Goal: Navigation & Orientation: Find specific page/section

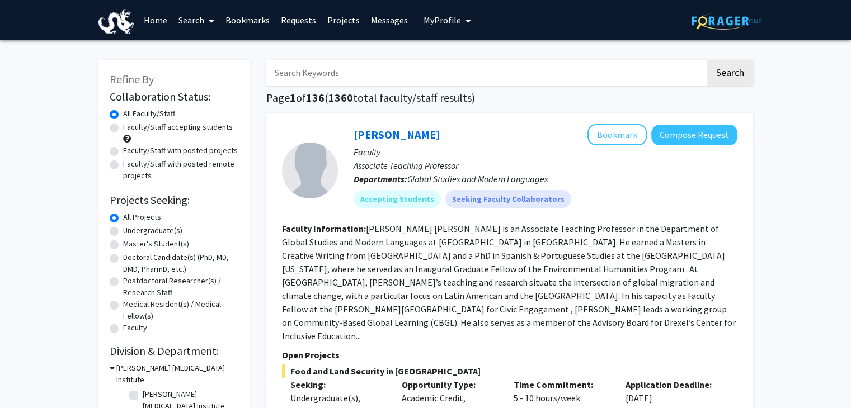
click at [142, 20] on link "Home" at bounding box center [155, 20] width 35 height 39
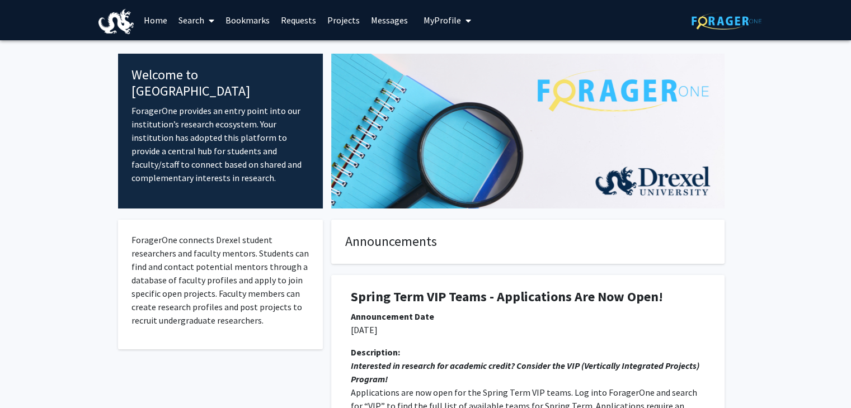
click at [437, 18] on span "My Profile" at bounding box center [441, 20] width 37 height 11
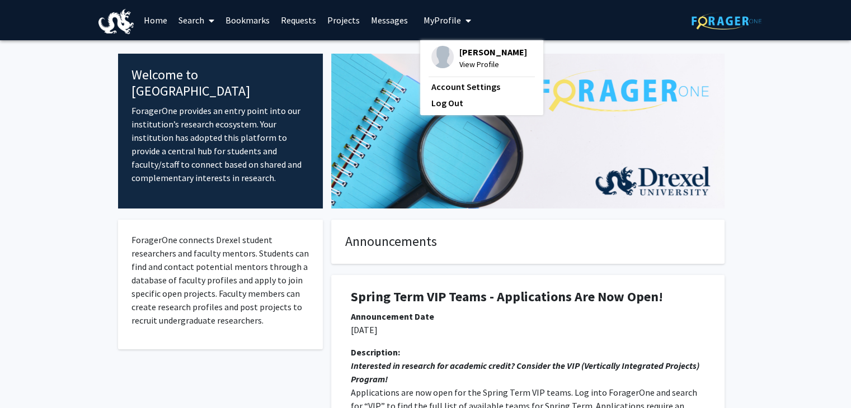
click at [437, 18] on span "My Profile" at bounding box center [441, 20] width 37 height 11
